Goal: Information Seeking & Learning: Learn about a topic

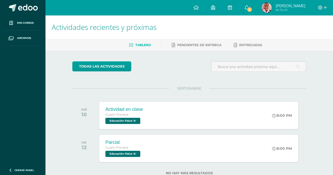
click at [272, 114] on icon at bounding box center [274, 116] width 4 height 4
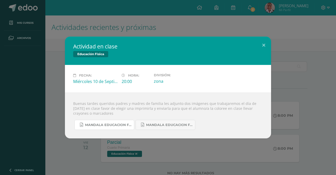
click at [111, 127] on span "Mandala educacion fisica 2.docx" at bounding box center [108, 125] width 46 height 4
click at [187, 128] on link "Mandala educacion fisica 1.docx" at bounding box center [166, 125] width 60 height 10
click at [264, 44] on button at bounding box center [264, 46] width 15 height 18
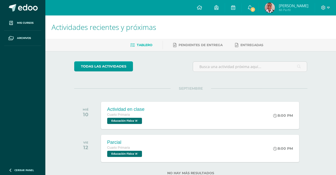
click at [262, 14] on div "Actividad en clase Educación Física Fecha: Miércoles 10 de Septiembre Hora: 20:…" at bounding box center [168, 87] width 336 height 175
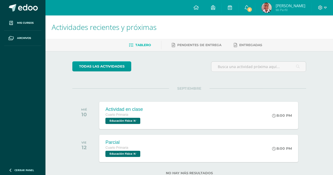
click at [248, 10] on span at bounding box center [246, 8] width 4 height 6
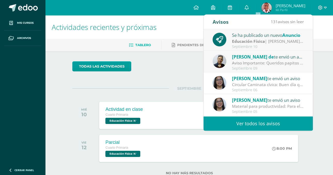
click at [291, 67] on div "Septiembre 09" at bounding box center [268, 68] width 72 height 4
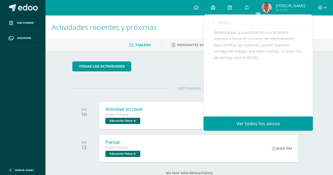
scroll to position [96, 0]
click at [221, 25] on span "Avisos" at bounding box center [224, 22] width 14 height 6
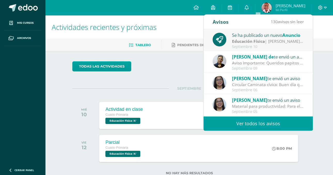
click at [290, 36] on span "Anuncio" at bounding box center [291, 35] width 18 height 6
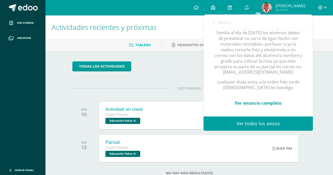
scroll to position [100, 0]
click at [224, 21] on span "Avisos" at bounding box center [224, 22] width 14 height 6
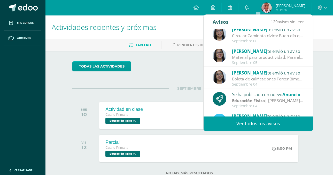
scroll to position [51, 0]
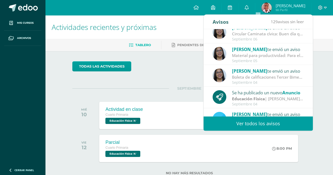
click at [281, 87] on div "Se ha publicado un nuevo Anuncio Educación Física | Oscar del Septiembre 04" at bounding box center [257, 98] width 109 height 22
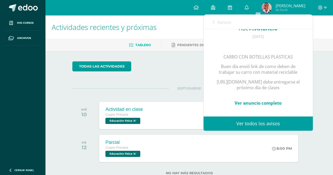
scroll to position [70, 0]
click at [268, 100] on link "Ver anuncio completo" at bounding box center [257, 103] width 47 height 6
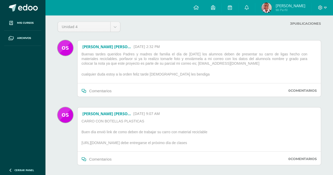
scroll to position [40, 0]
click at [208, 141] on p "[URL][DOMAIN_NAME] debe entregarse el próximo día de clases" at bounding box center [148, 143] width 139 height 7
click at [130, 144] on p "[URL][DOMAIN_NAME] debe entregarse el próximo día de clases" at bounding box center [148, 143] width 139 height 7
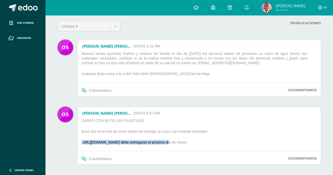
copy p "[URL][DOMAIN_NAME]"
click at [233, 62] on p "Buenas tardes queridos Padres y madres de familia el día de [DATE] los alumnos …" at bounding box center [198, 59] width 239 height 16
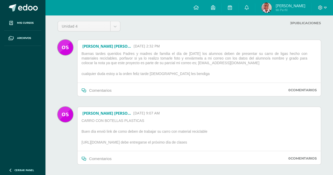
click at [203, 64] on p "Buenas tardes queridos Padres y madres de familia el día de [DATE] los alumnos …" at bounding box center [198, 59] width 239 height 16
copy p "[EMAIL_ADDRESS][DOMAIN_NAME]"
click at [217, 65] on p "Buenas tardes queridos Padres y madres de familia el día de [DATE] los alumnos …" at bounding box center [198, 59] width 239 height 16
click at [208, 63] on p "Buenas tardes queridos Padres y madres de familia el día de [DATE] los alumnos …" at bounding box center [198, 59] width 239 height 16
click at [203, 61] on p "Buenas tardes queridos Padres y madres de familia el día de [DATE] los alumnos …" at bounding box center [198, 59] width 239 height 16
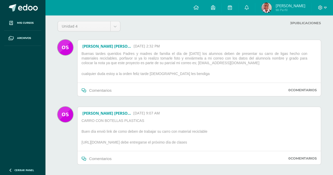
copy p "[EMAIL_ADDRESS][DOMAIN_NAME]"
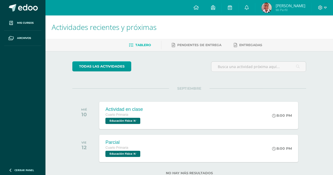
click at [256, 117] on div "Actividad en clase Cuarto Primaria Educación Física 'A' 8:00 PM Actividad en cl…" at bounding box center [198, 115] width 198 height 27
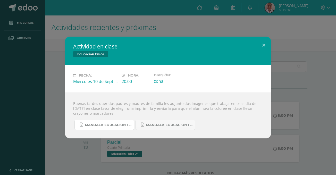
click at [105, 125] on span "Mandala educacion fisica 2.docx" at bounding box center [108, 125] width 46 height 4
click at [168, 123] on span "Mandala educacion fisica 1.docx" at bounding box center [169, 125] width 46 height 4
click at [265, 47] on button at bounding box center [264, 46] width 15 height 18
